Goal: Task Accomplishment & Management: Use online tool/utility

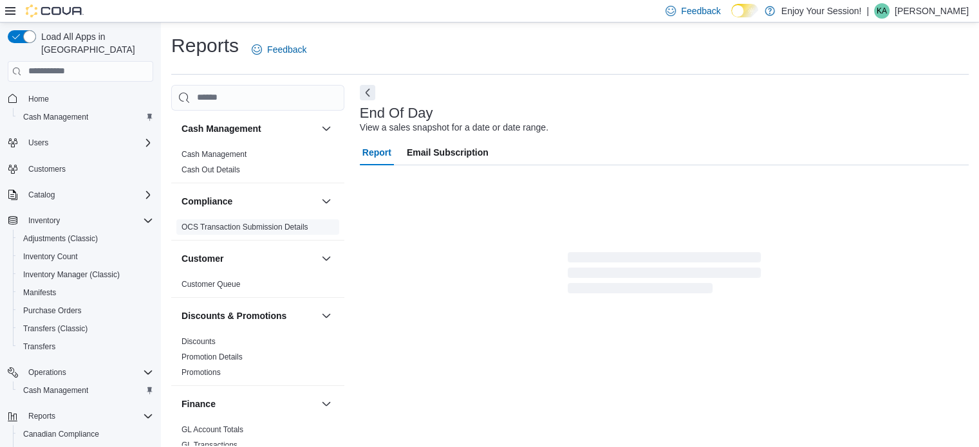
scroll to position [8, 0]
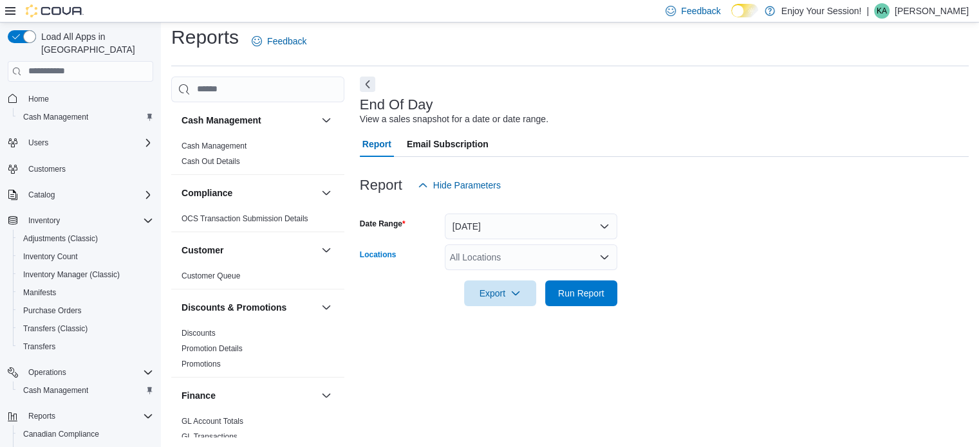
click at [527, 260] on div "All Locations" at bounding box center [531, 258] width 173 height 26
type input "***"
click at [497, 274] on span "Welland" at bounding box center [489, 279] width 32 height 13
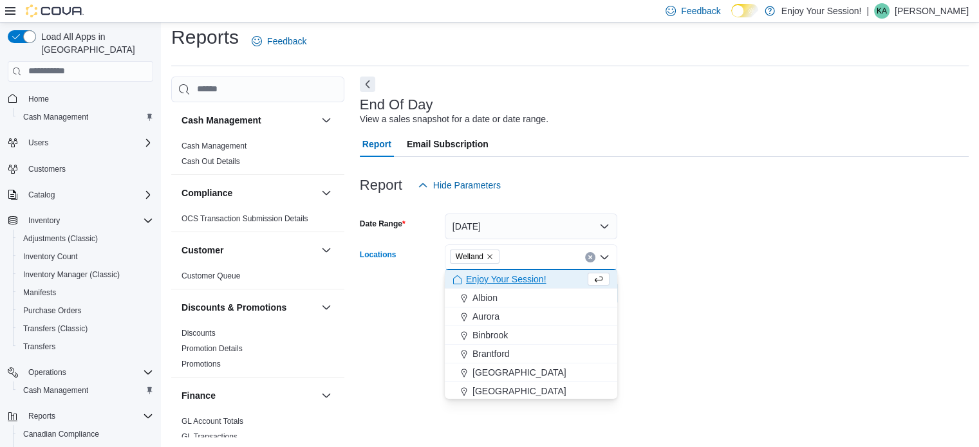
click at [675, 306] on div at bounding box center [664, 313] width 609 height 15
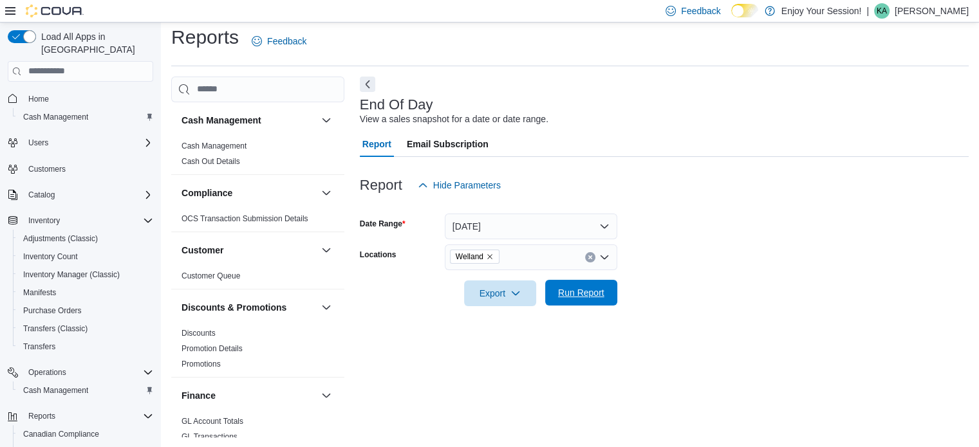
click at [584, 288] on span "Run Report" at bounding box center [581, 293] width 46 height 13
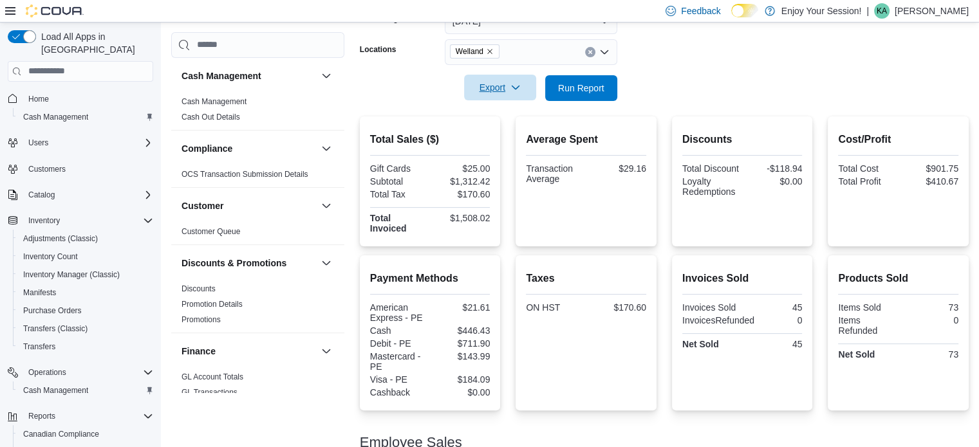
scroll to position [132, 0]
